Goal: Transaction & Acquisition: Obtain resource

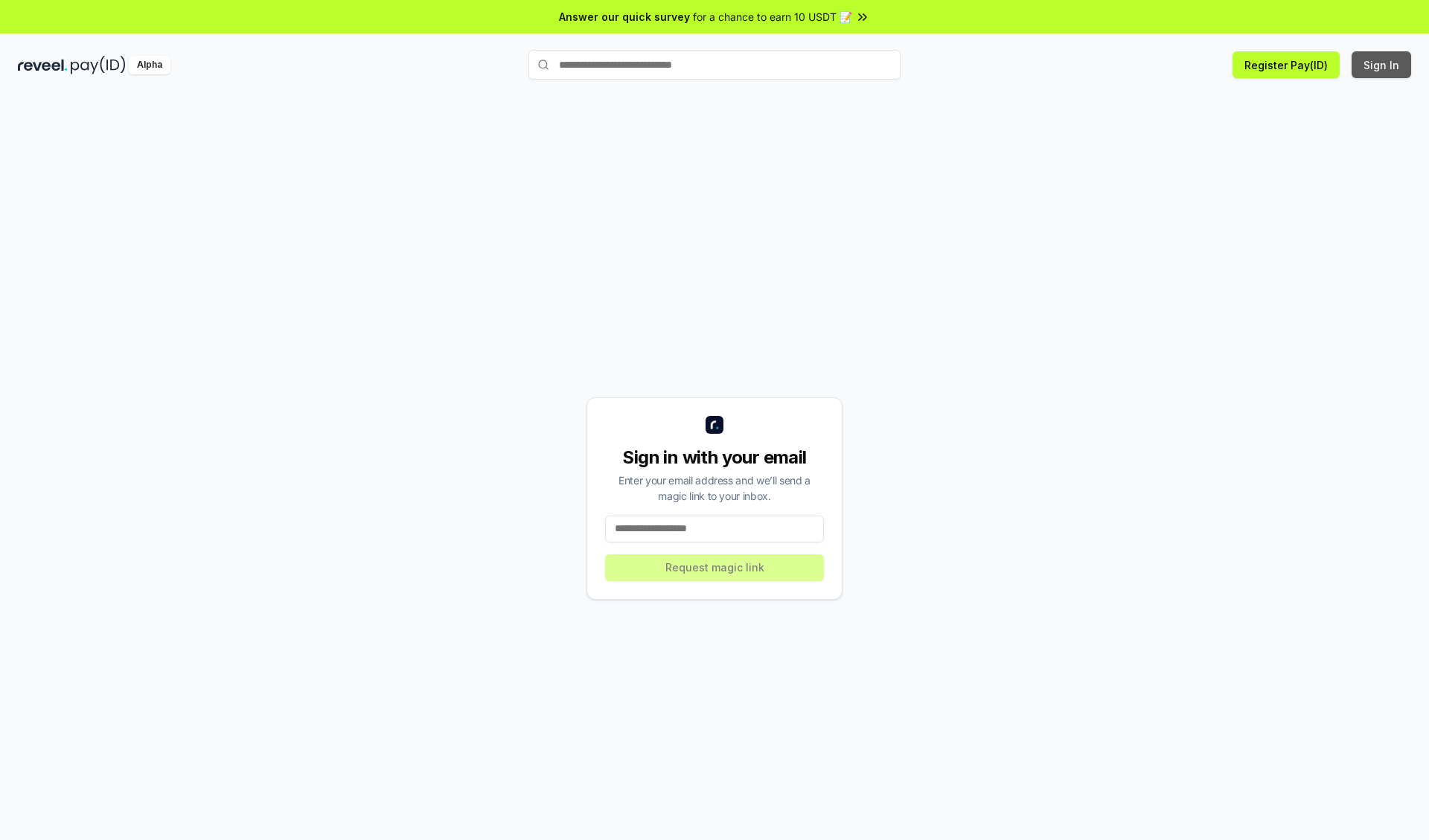
click at [1382, 64] on button "Sign In" at bounding box center [1381, 64] width 60 height 27
type input "**********"
click at [714, 567] on button "Request magic link" at bounding box center [714, 567] width 219 height 27
